Goal: Task Accomplishment & Management: Use online tool/utility

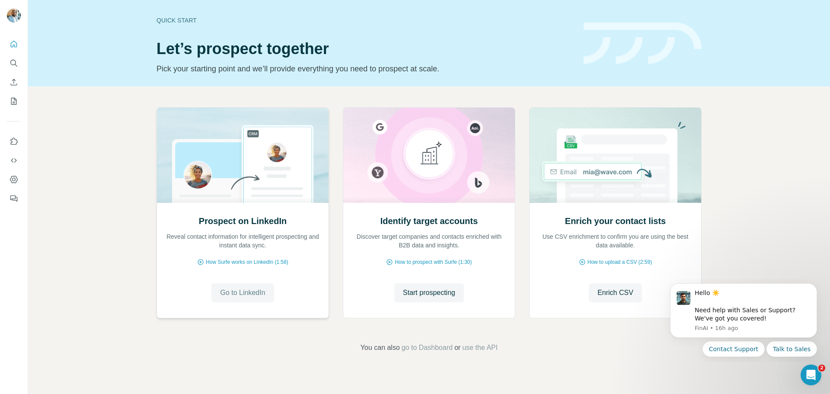
click at [243, 295] on span "Go to LinkedIn" at bounding box center [242, 292] width 45 height 10
click at [271, 265] on span "How Surfe works on LinkedIn (1:58)" at bounding box center [247, 262] width 83 height 8
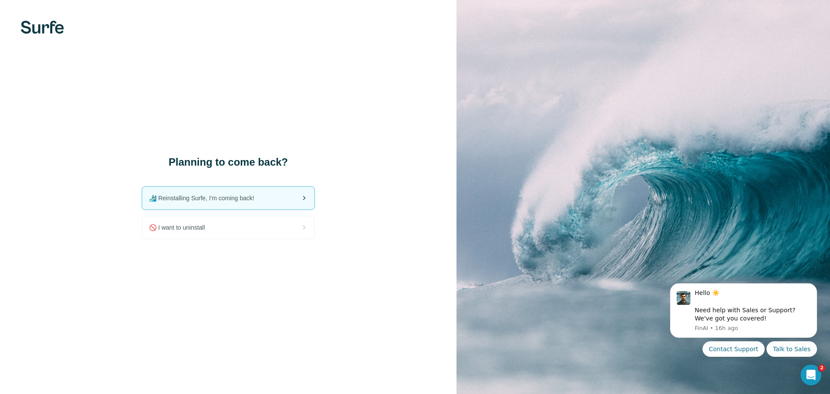
click at [279, 202] on div "🏄🏻‍♂️ Reinstalling Surfe, I'm coming back!" at bounding box center [228, 198] width 172 height 22
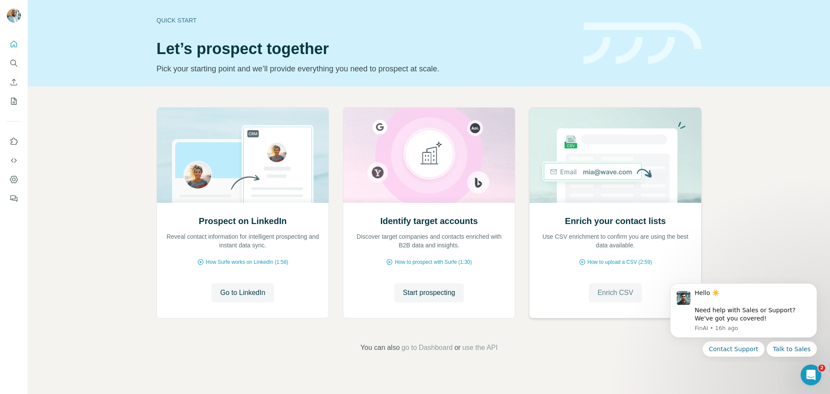
click at [613, 293] on span "Enrich CSV" at bounding box center [615, 292] width 36 height 10
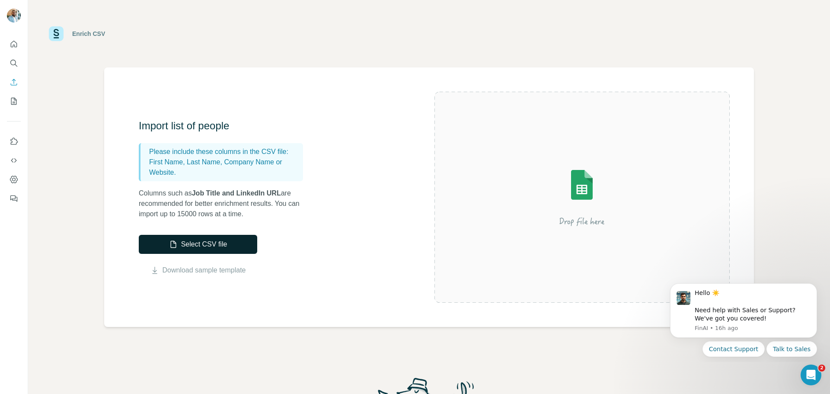
click at [222, 245] on button "Select CSV file" at bounding box center [198, 244] width 118 height 19
click at [181, 237] on button "Select CSV file" at bounding box center [198, 244] width 118 height 19
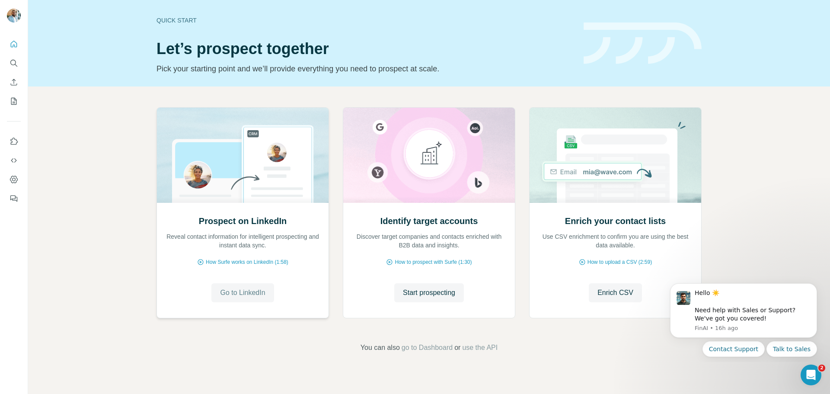
click at [245, 293] on span "Go to LinkedIn" at bounding box center [242, 292] width 45 height 10
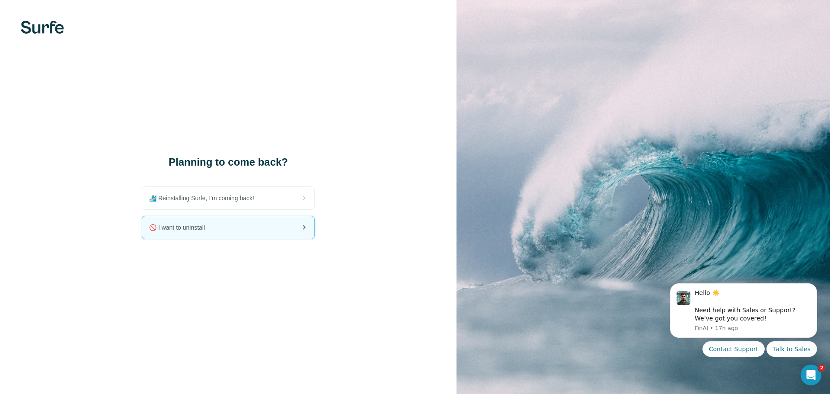
click at [246, 230] on div "🚫 I want to uninstall" at bounding box center [228, 227] width 172 height 22
